Goal: Obtain resource: Download file/media

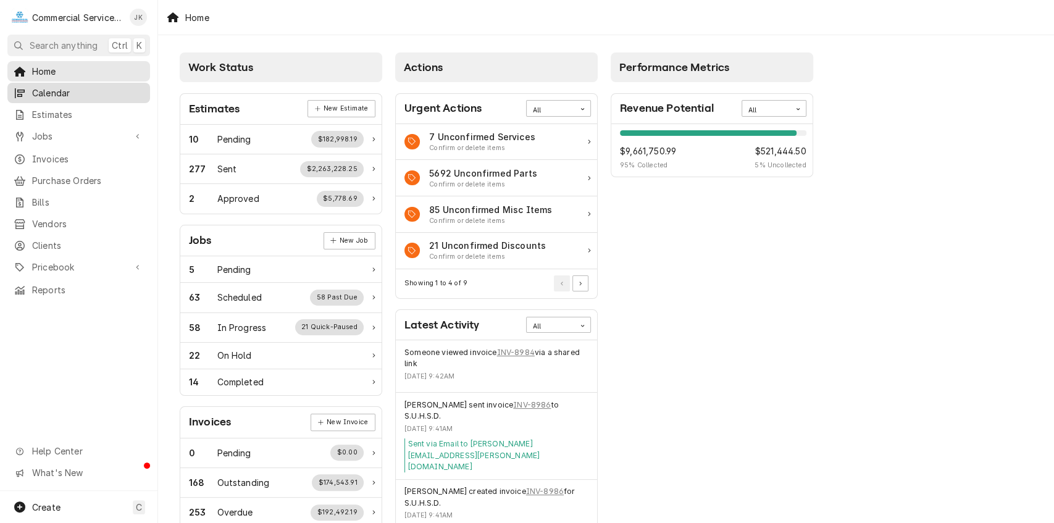
click at [94, 93] on span "Calendar" at bounding box center [88, 92] width 112 height 13
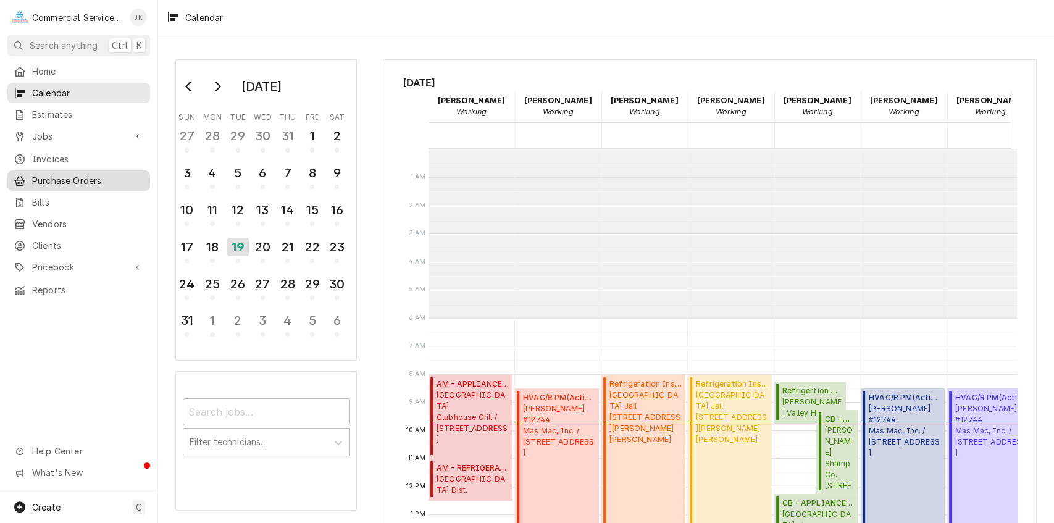
scroll to position [169, 0]
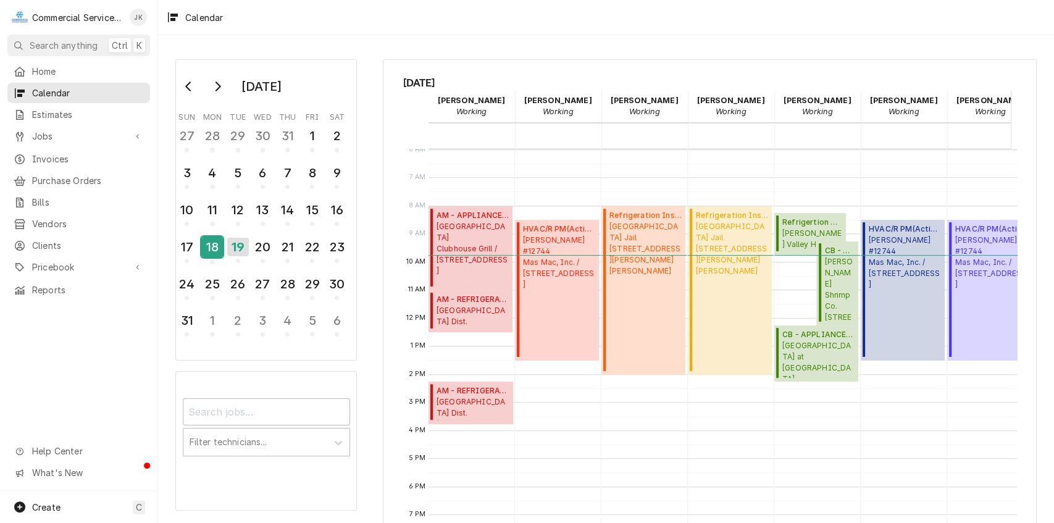
click at [213, 244] on div "18" at bounding box center [212, 246] width 22 height 21
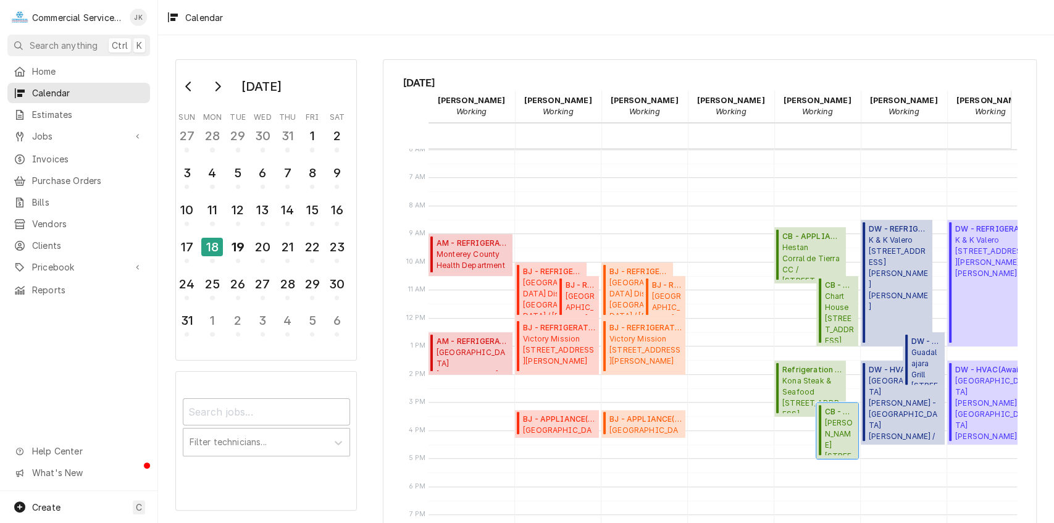
click at [833, 431] on span "[PERSON_NAME] [STREET_ADDRESS][PERSON_NAME]" at bounding box center [839, 436] width 30 height 38
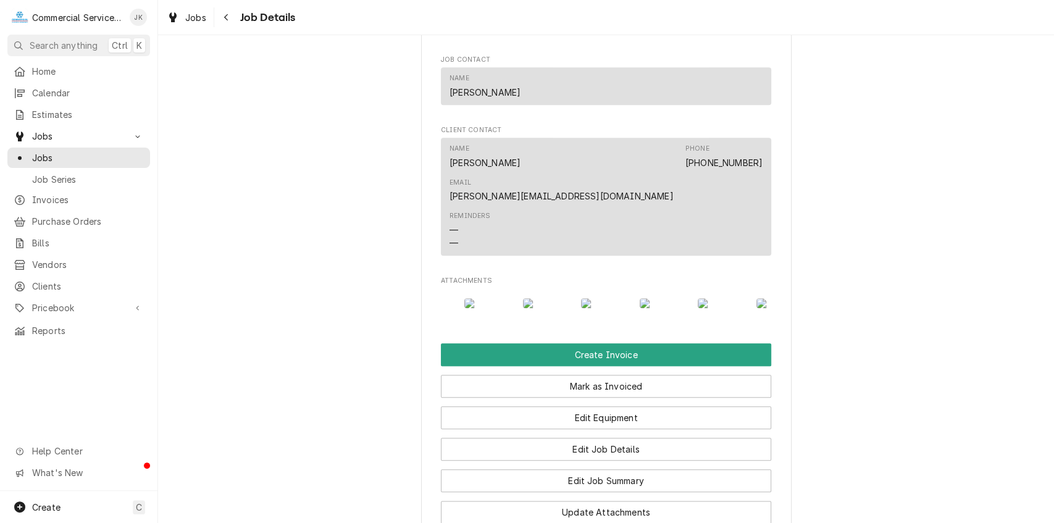
scroll to position [0, 136]
click at [496, 305] on img "Attachments" at bounding box center [504, 303] width 49 height 10
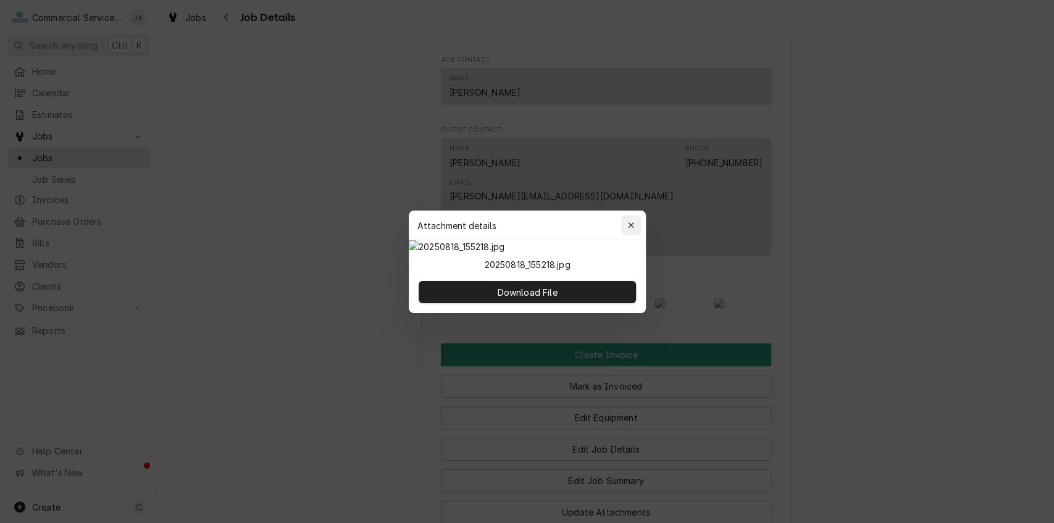
click at [630, 221] on icon "button" at bounding box center [630, 225] width 7 height 9
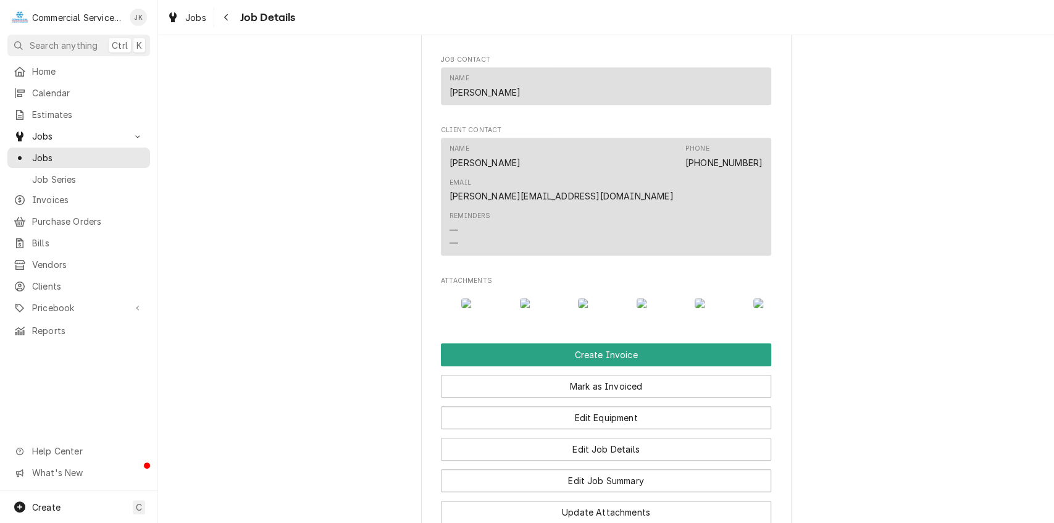
scroll to position [0, 114]
click at [525, 298] on img "Attachments" at bounding box center [526, 303] width 49 height 10
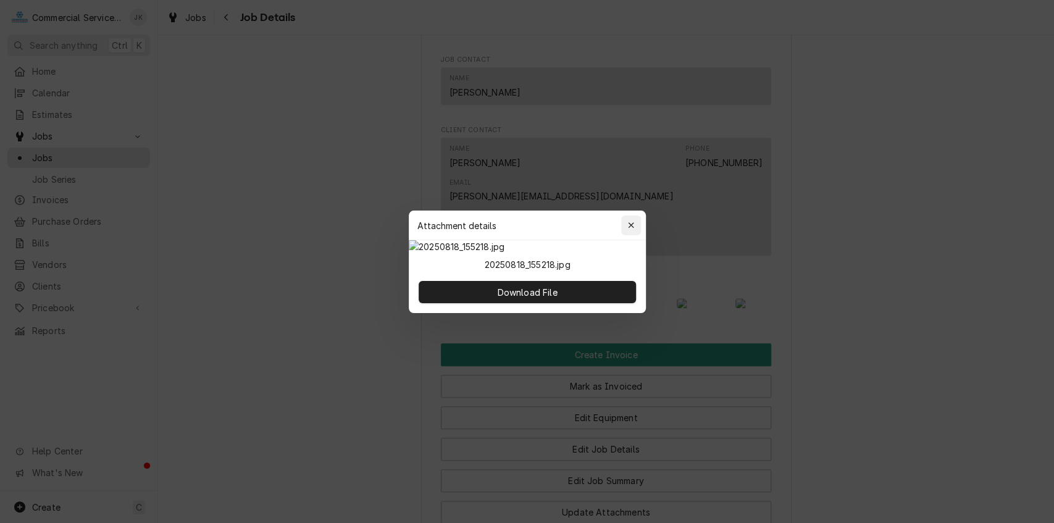
click at [631, 221] on icon "button" at bounding box center [630, 225] width 7 height 9
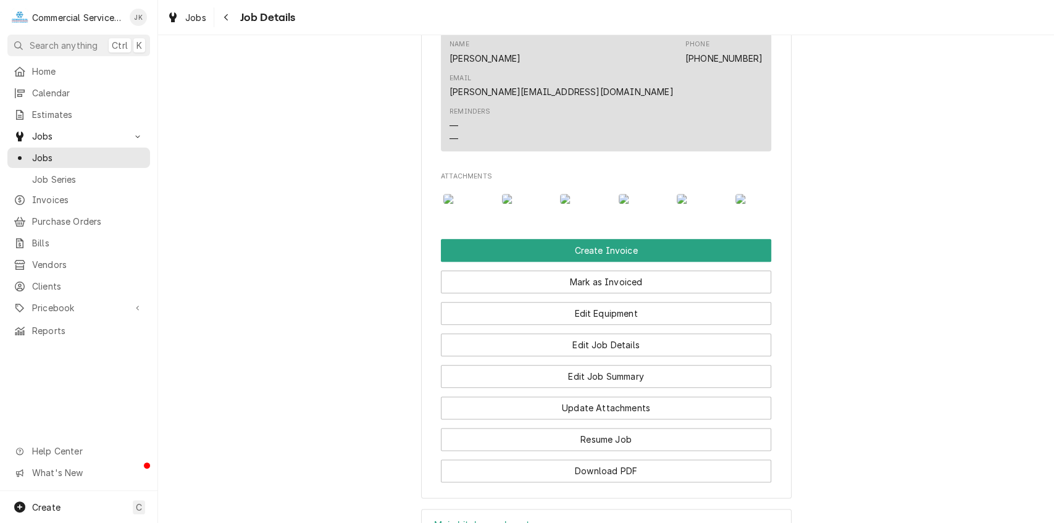
scroll to position [860, 0]
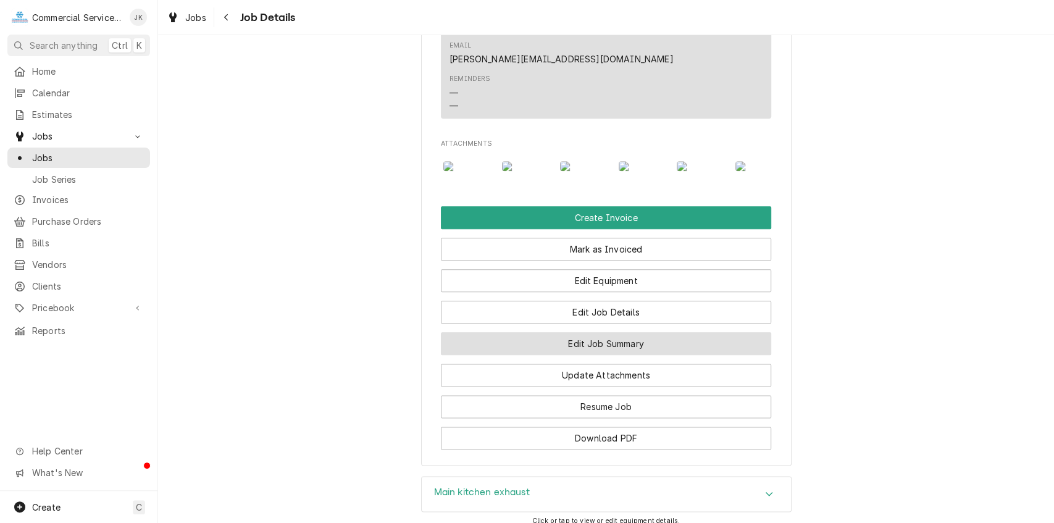
click at [564, 355] on button "Edit Job Summary" at bounding box center [606, 343] width 330 height 23
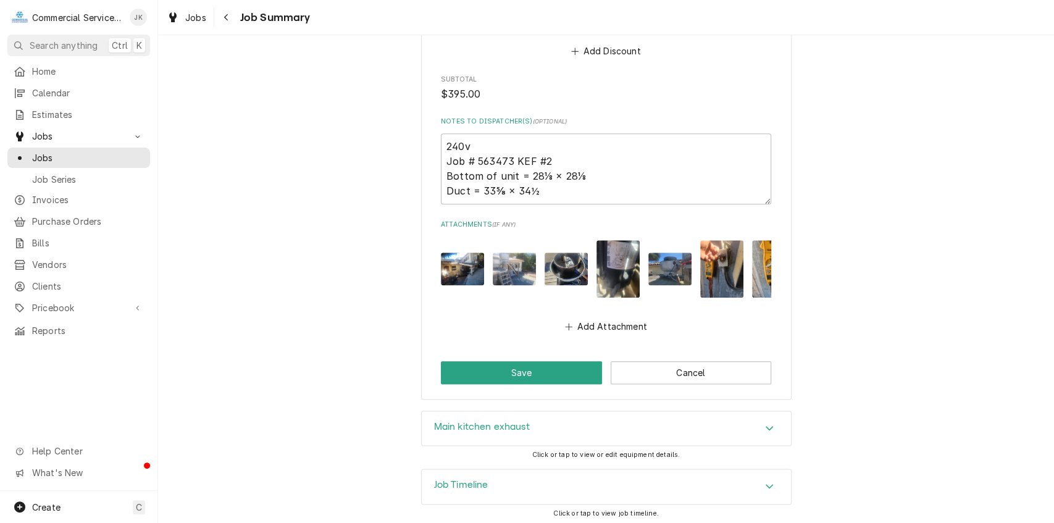
scroll to position [847, 0]
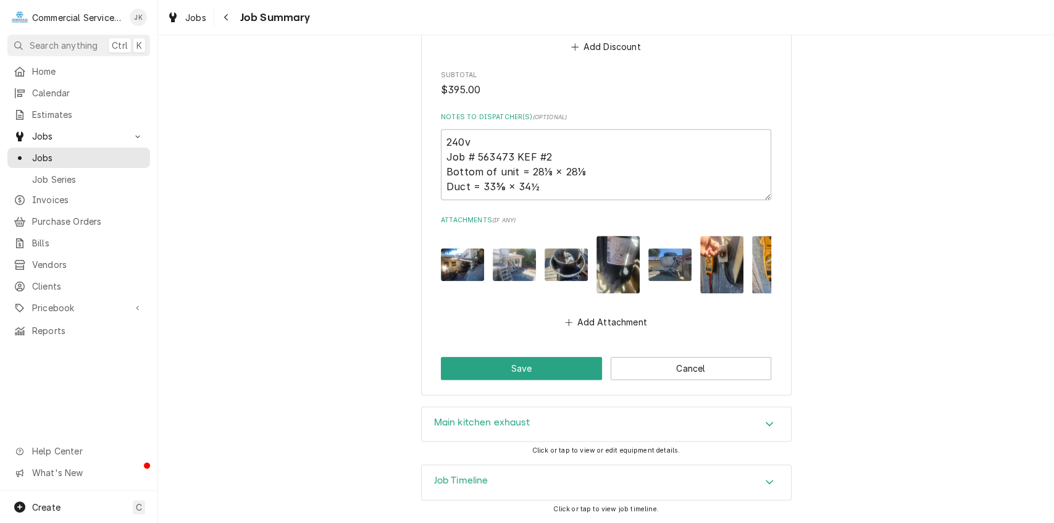
click at [453, 251] on img "Attachments" at bounding box center [462, 264] width 43 height 33
type textarea "x"
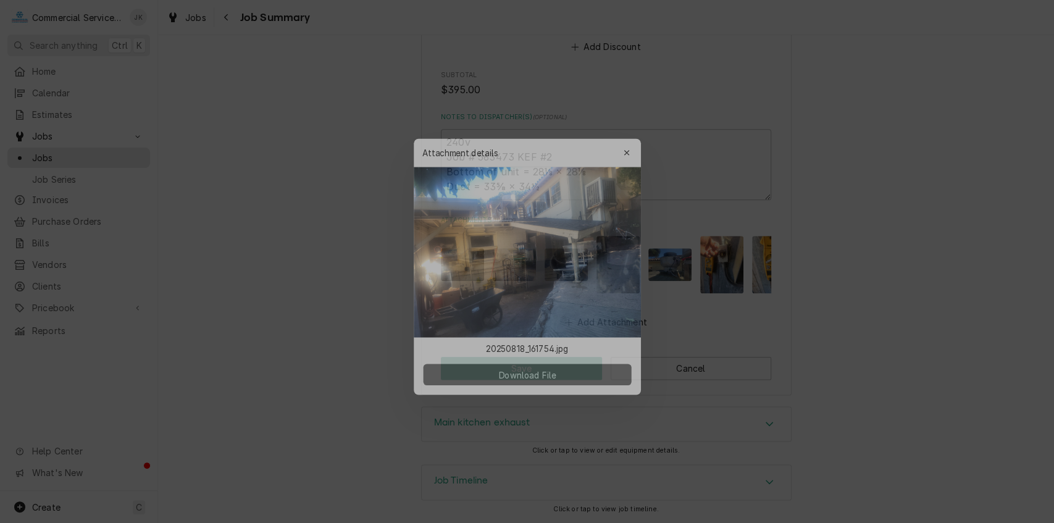
click at [523, 370] on span "Download File" at bounding box center [526, 374] width 65 height 13
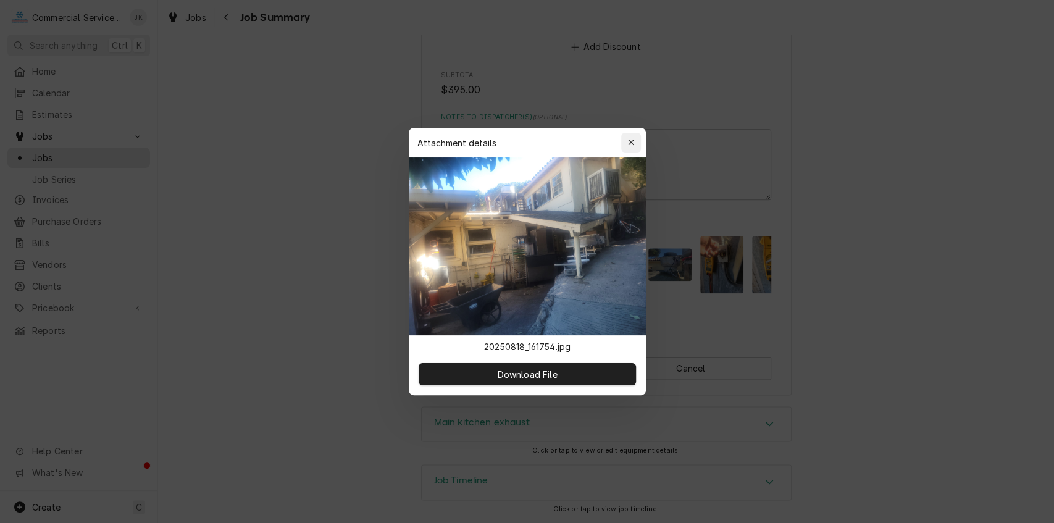
click at [627, 138] on div "button" at bounding box center [631, 142] width 12 height 12
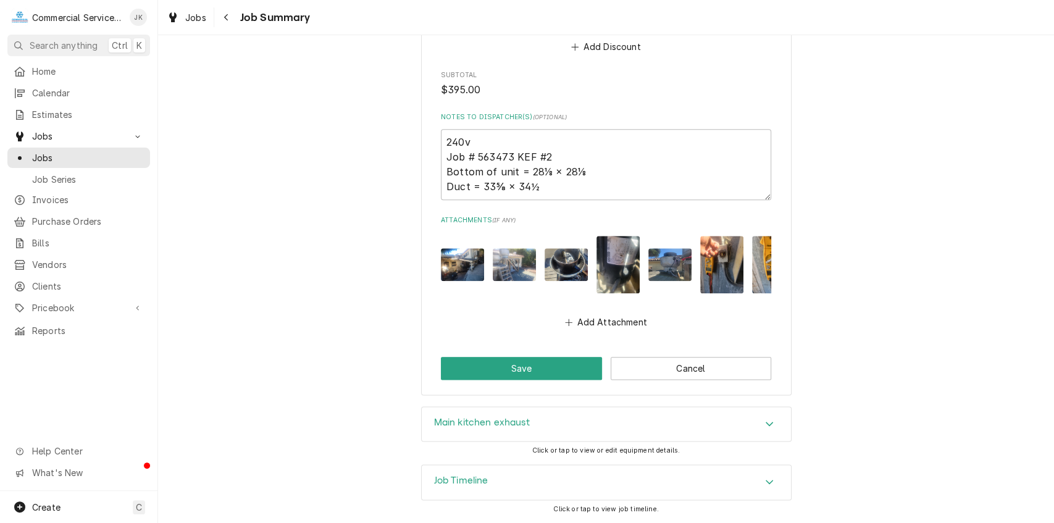
click at [509, 256] on img "Attachments" at bounding box center [514, 264] width 43 height 33
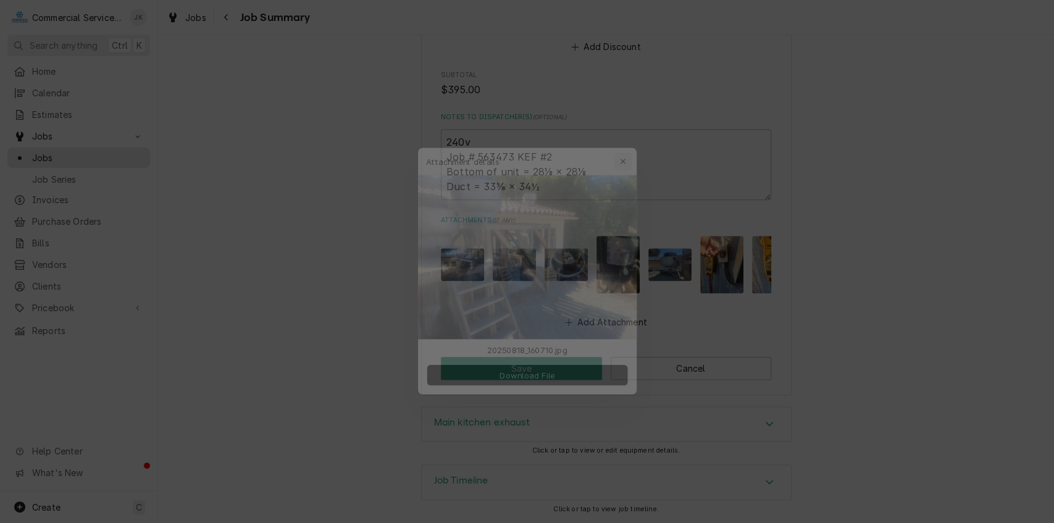
click at [630, 143] on icon "button" at bounding box center [631, 143] width 6 height 6
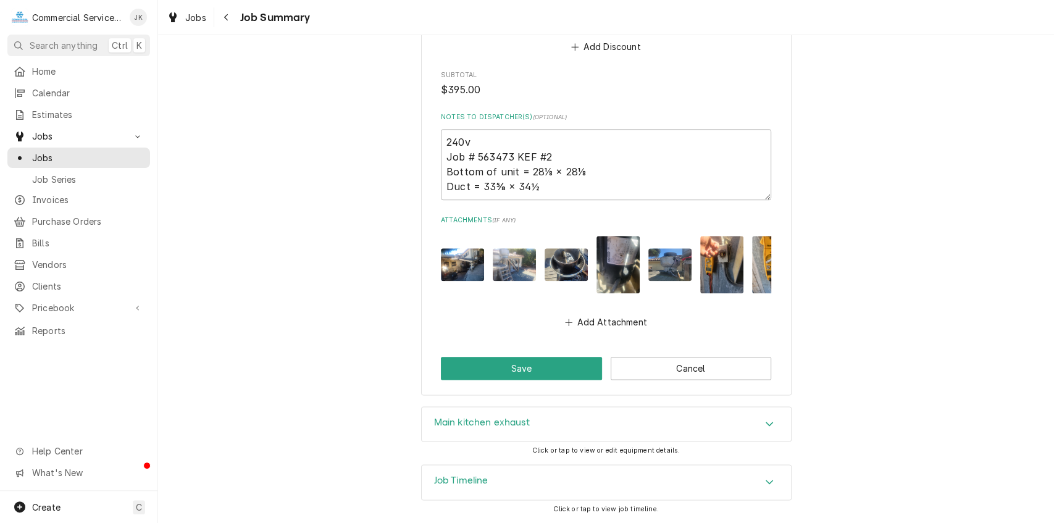
click at [574, 262] on img "Attachments" at bounding box center [565, 264] width 43 height 33
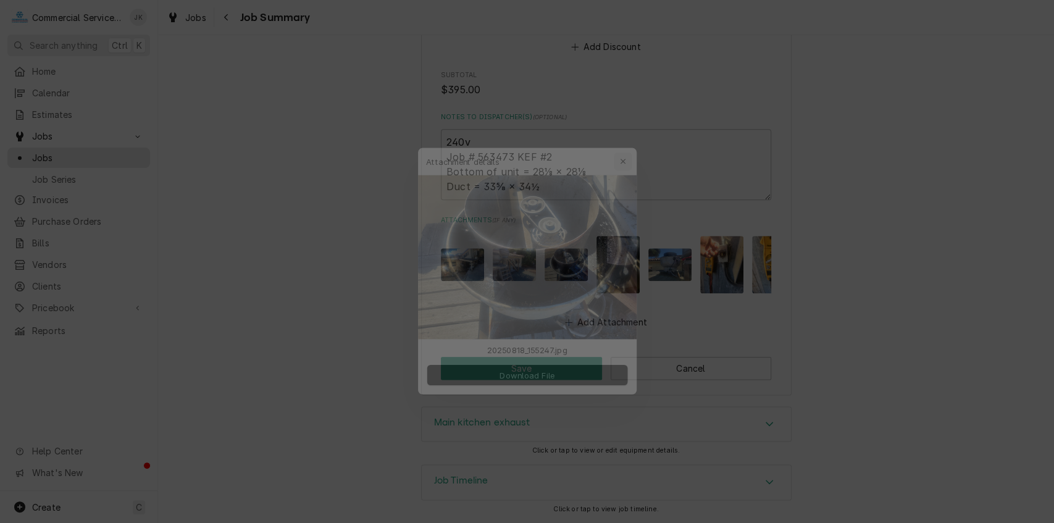
click at [627, 141] on icon "button" at bounding box center [630, 142] width 7 height 9
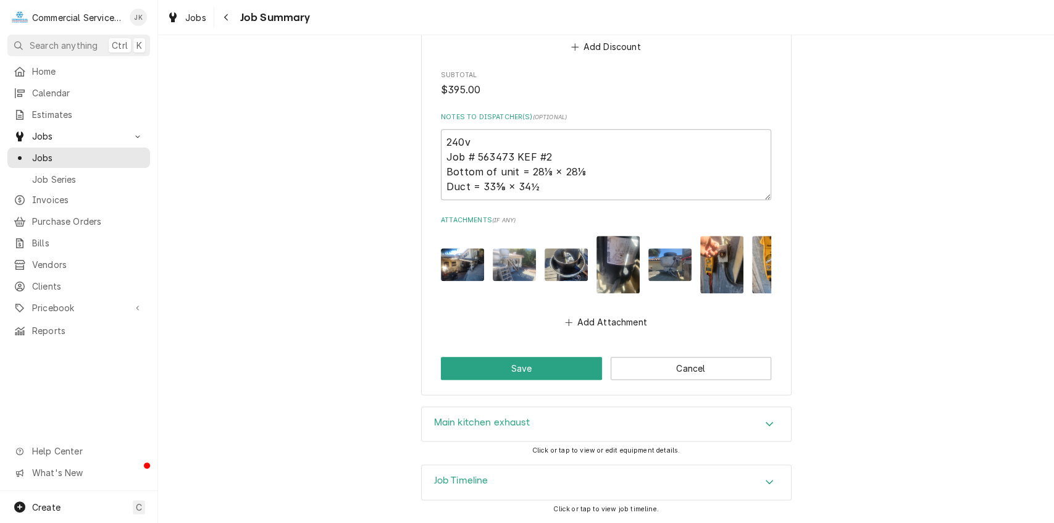
click at [658, 264] on img "Attachments" at bounding box center [669, 264] width 43 height 33
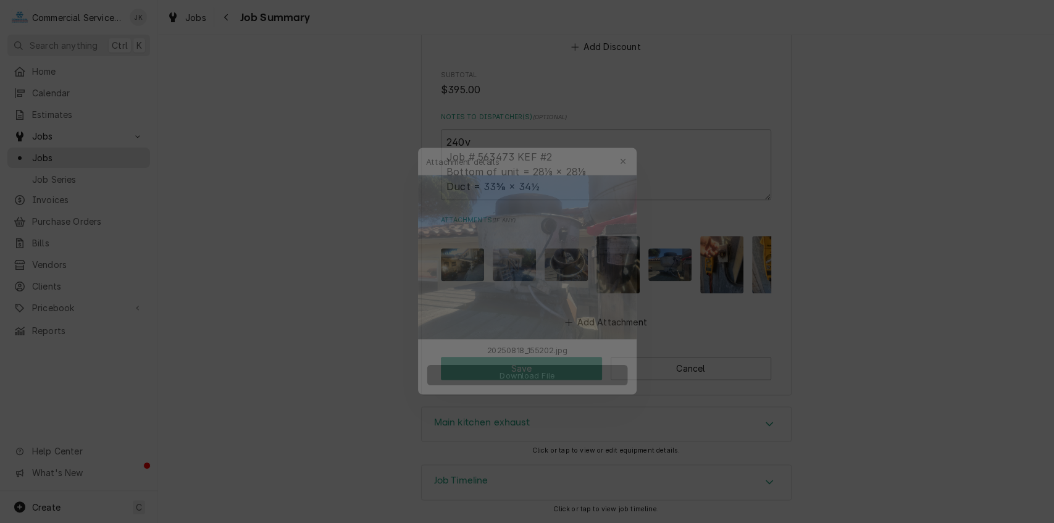
click at [504, 370] on span "Download File" at bounding box center [526, 374] width 65 height 13
click at [515, 372] on span "Download File" at bounding box center [526, 374] width 65 height 13
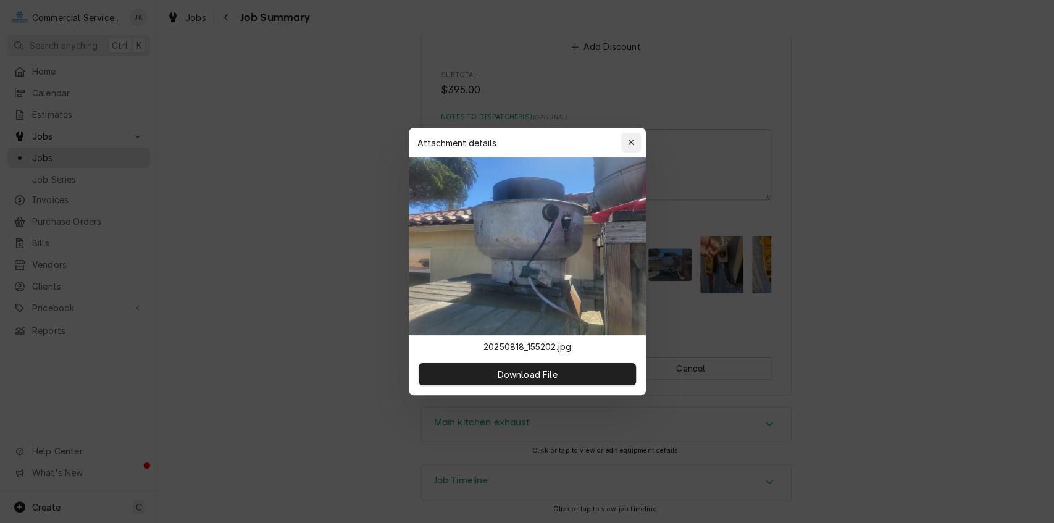
click at [627, 146] on icon "button" at bounding box center [630, 142] width 7 height 9
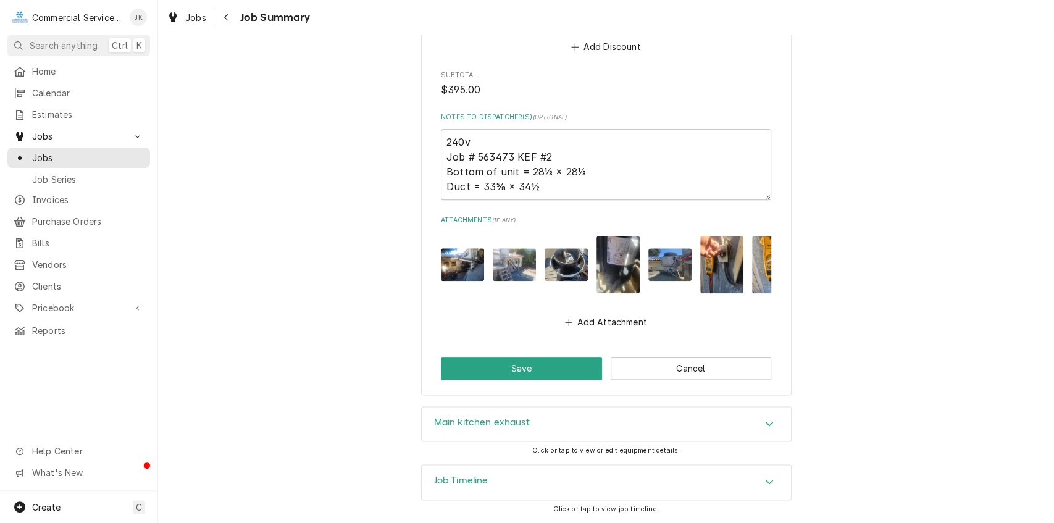
click at [716, 250] on img "Attachments" at bounding box center [721, 264] width 43 height 57
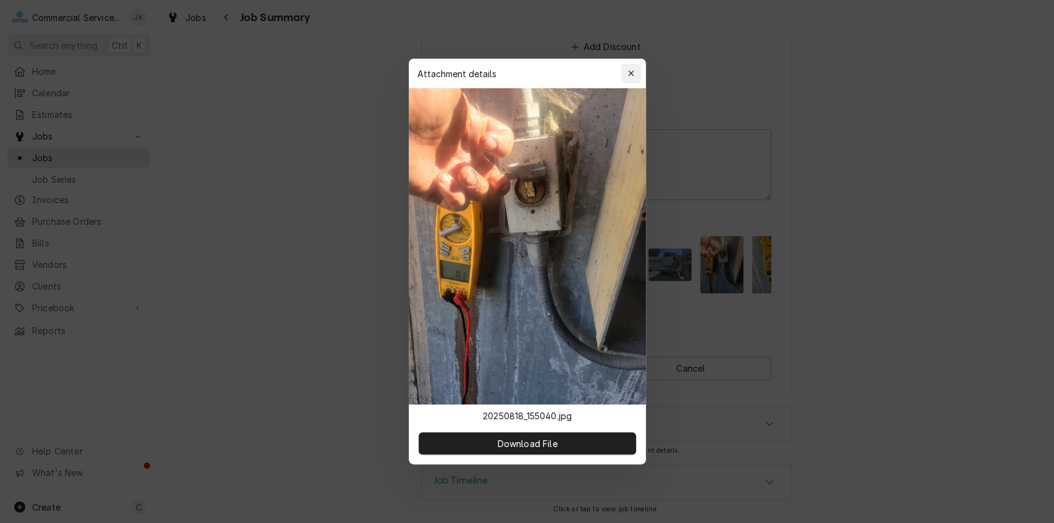
click at [628, 74] on icon "button" at bounding box center [630, 73] width 7 height 9
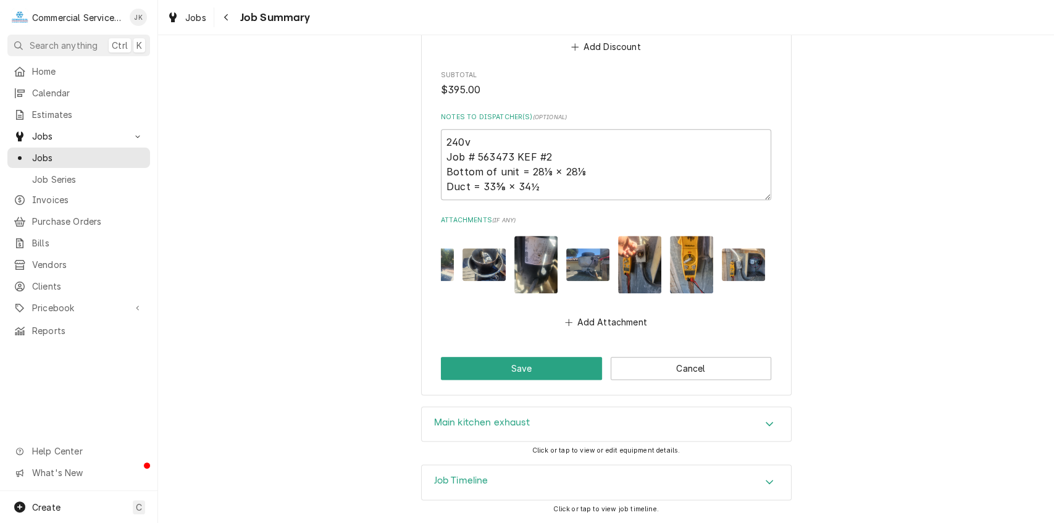
scroll to position [0, 84]
click at [683, 254] on img "Attachments" at bounding box center [689, 264] width 43 height 57
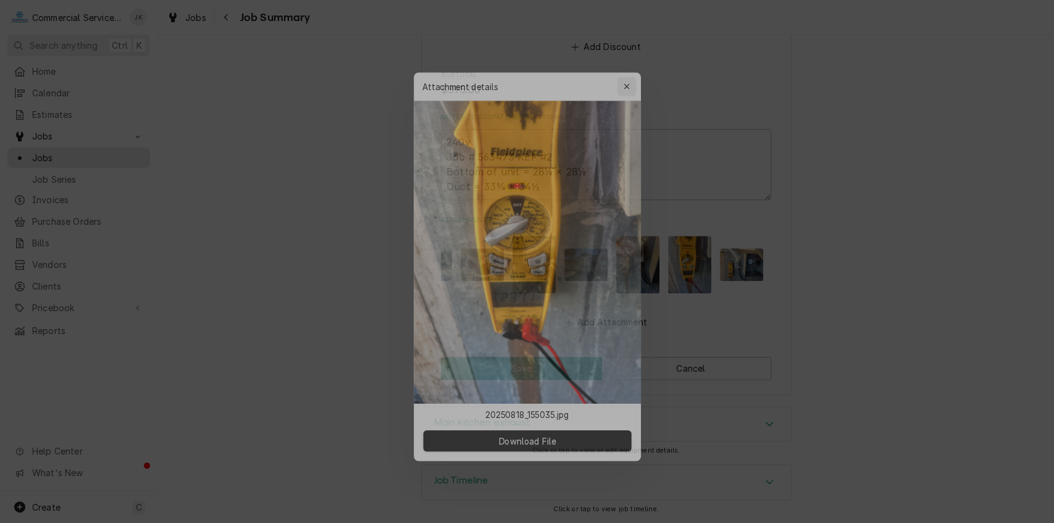
click at [630, 70] on icon "button" at bounding box center [630, 73] width 7 height 9
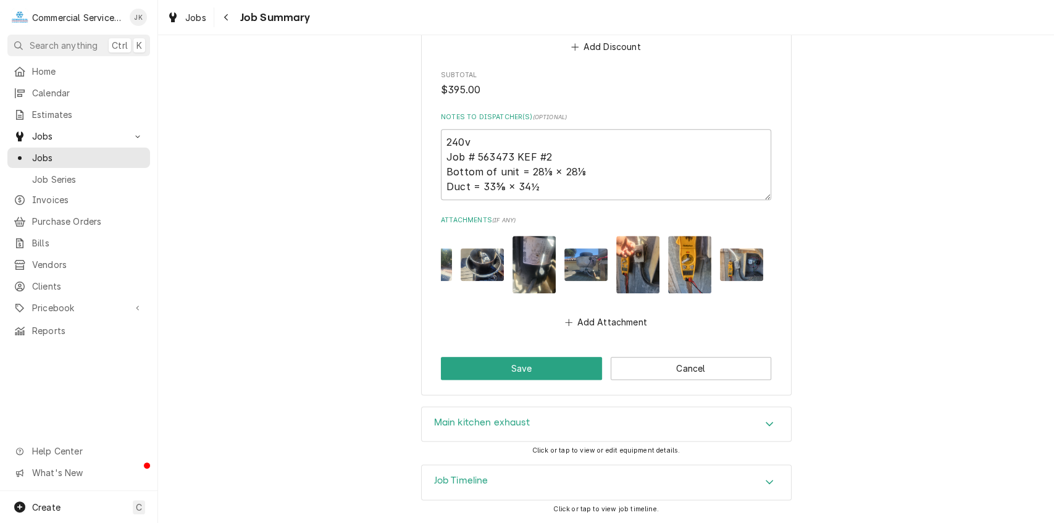
click at [739, 248] on img "Attachments" at bounding box center [741, 264] width 43 height 33
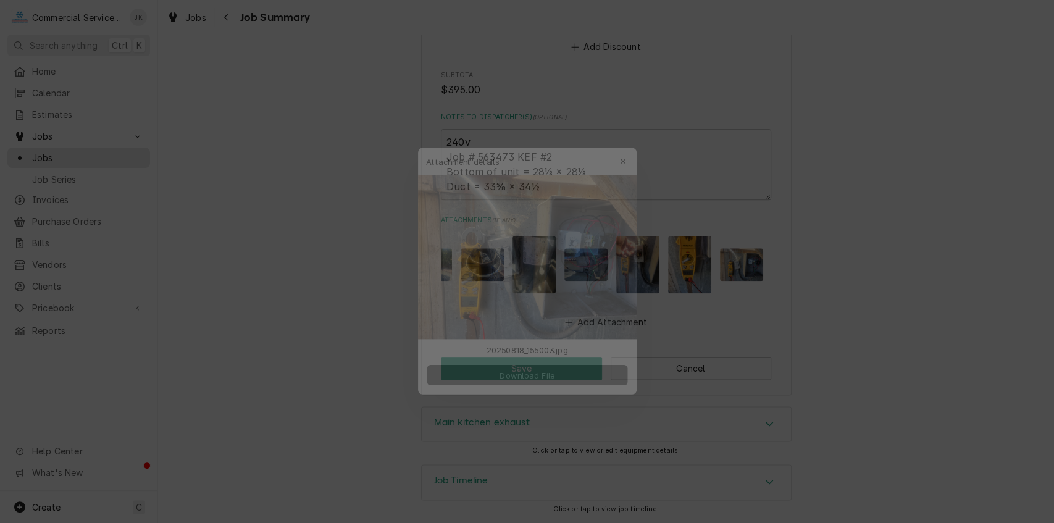
click at [506, 367] on button "Download File" at bounding box center [527, 374] width 217 height 22
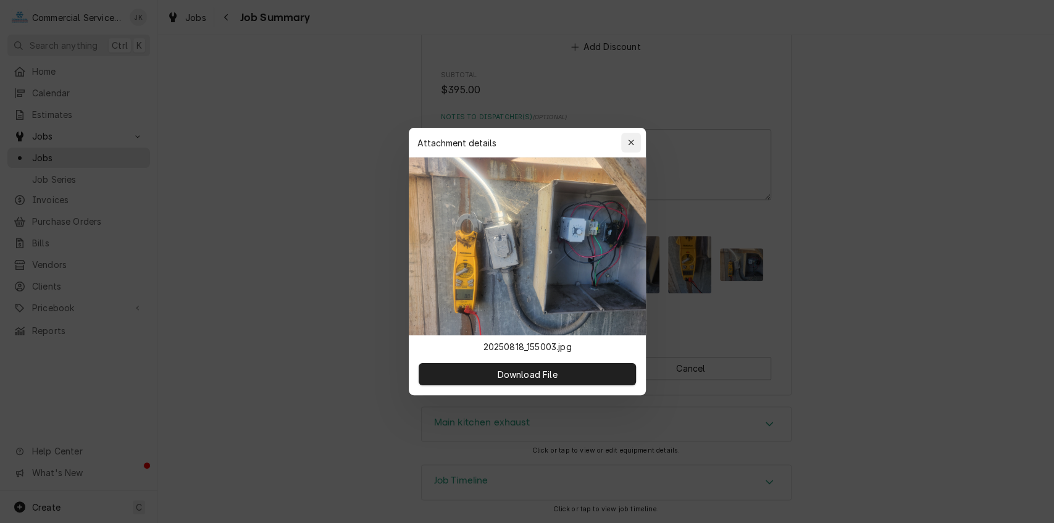
click at [630, 144] on icon "button" at bounding box center [630, 142] width 7 height 9
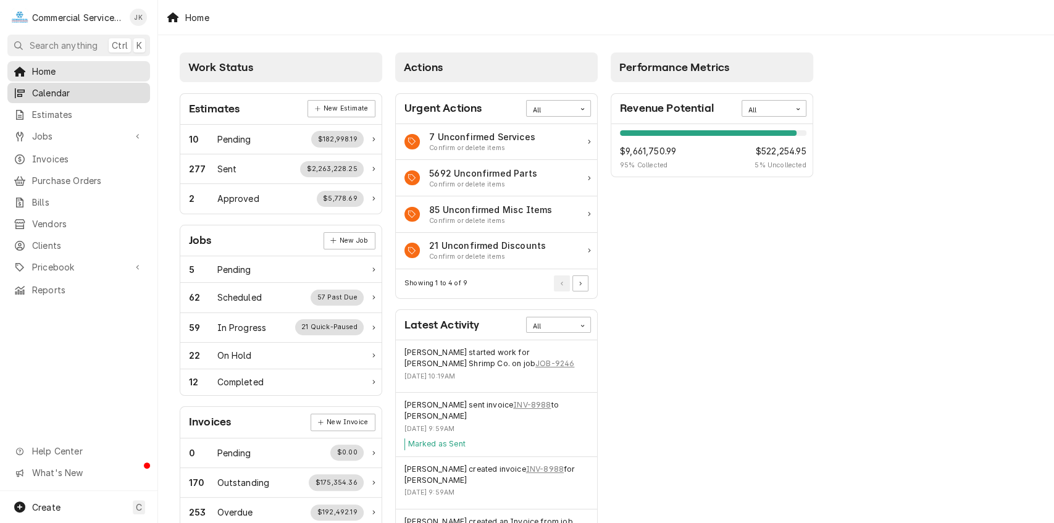
click at [69, 88] on span "Calendar" at bounding box center [88, 92] width 112 height 13
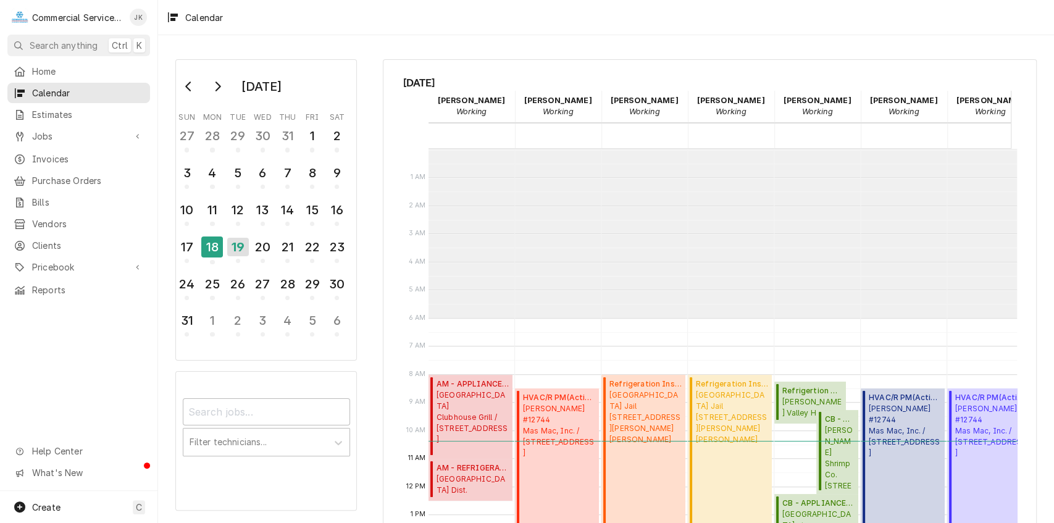
scroll to position [169, 0]
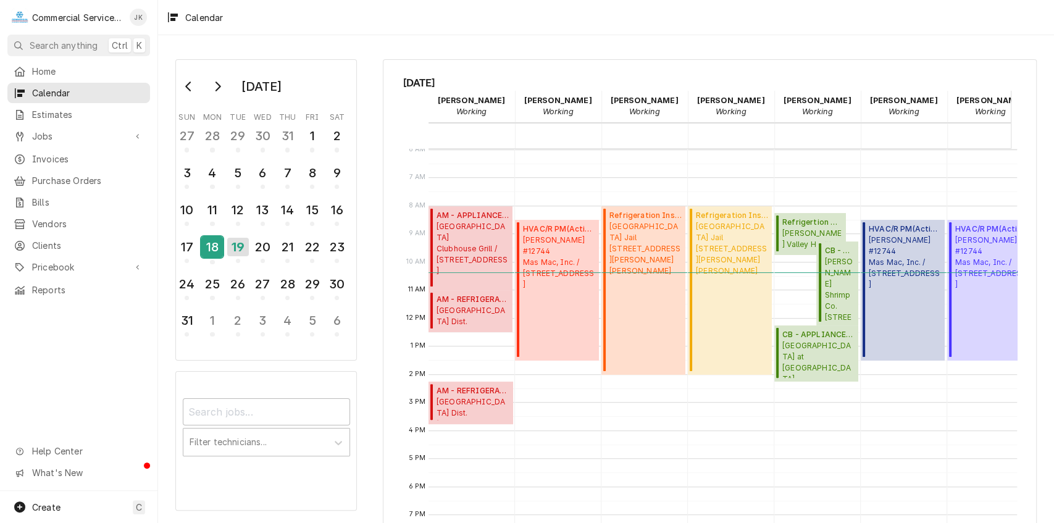
click at [212, 248] on div "18" at bounding box center [212, 246] width 22 height 21
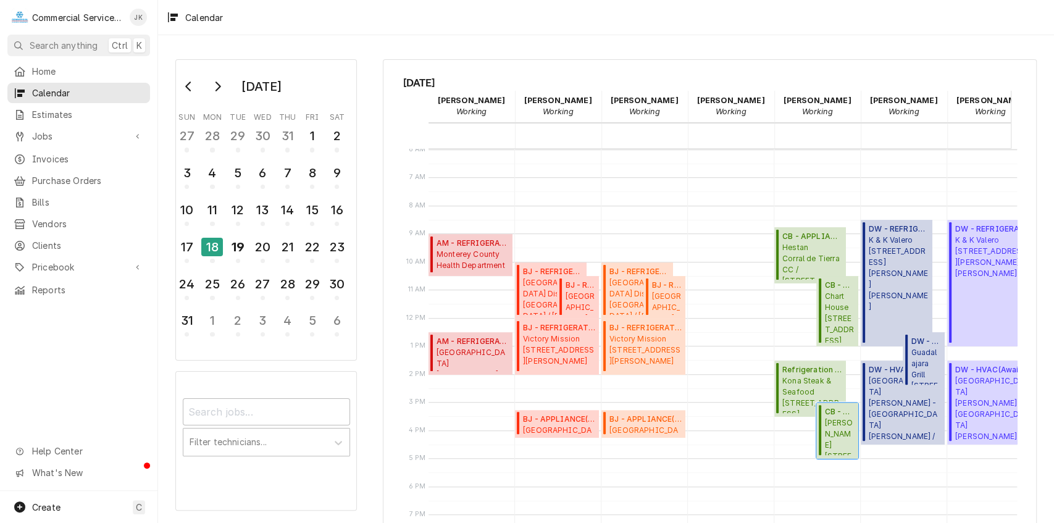
click at [841, 430] on span "Tarpy's 2999 Mty/Salinas Hwy Ste 1, Monterey, CA 93940" at bounding box center [839, 436] width 30 height 38
